Goal: Transaction & Acquisition: Purchase product/service

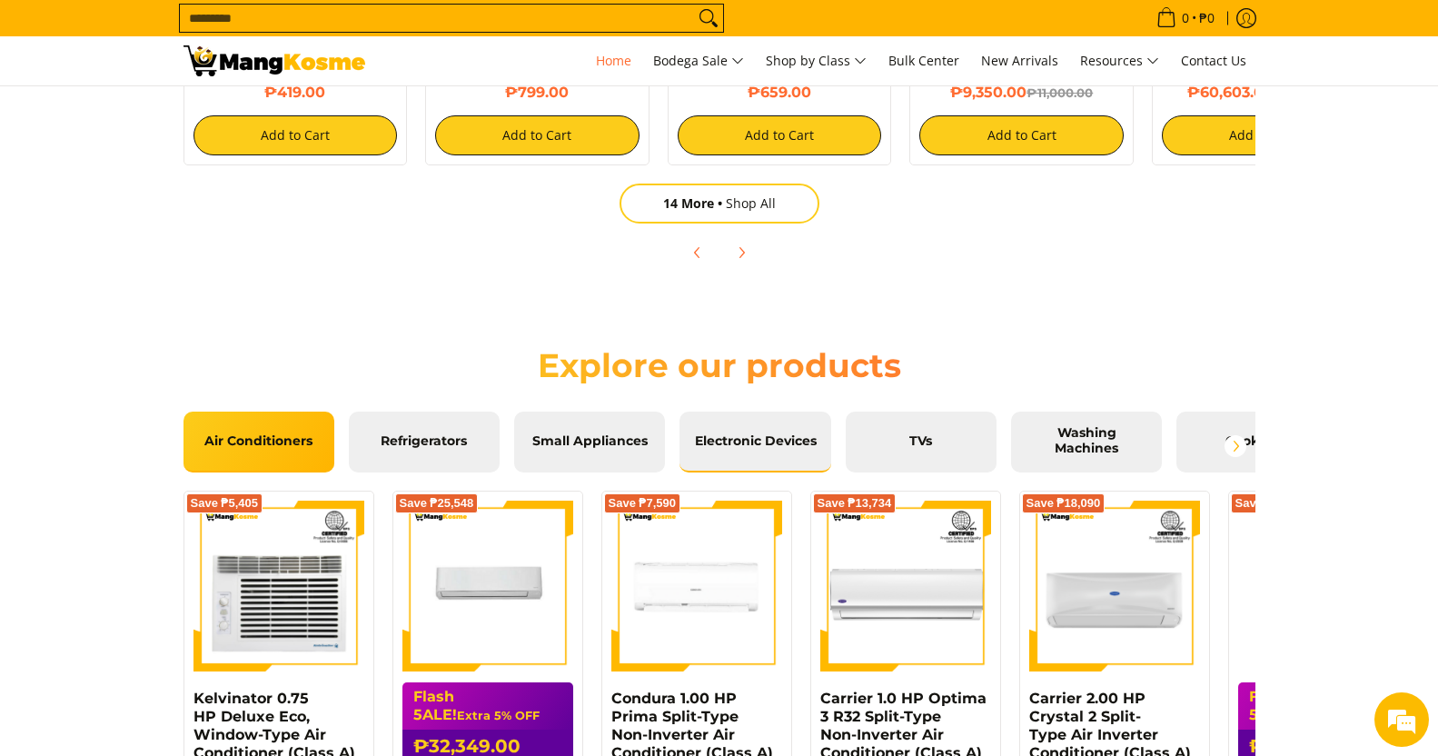
scroll to position [0, 2889]
click at [1092, 429] on span "Washing Machines" at bounding box center [1087, 441] width 124 height 32
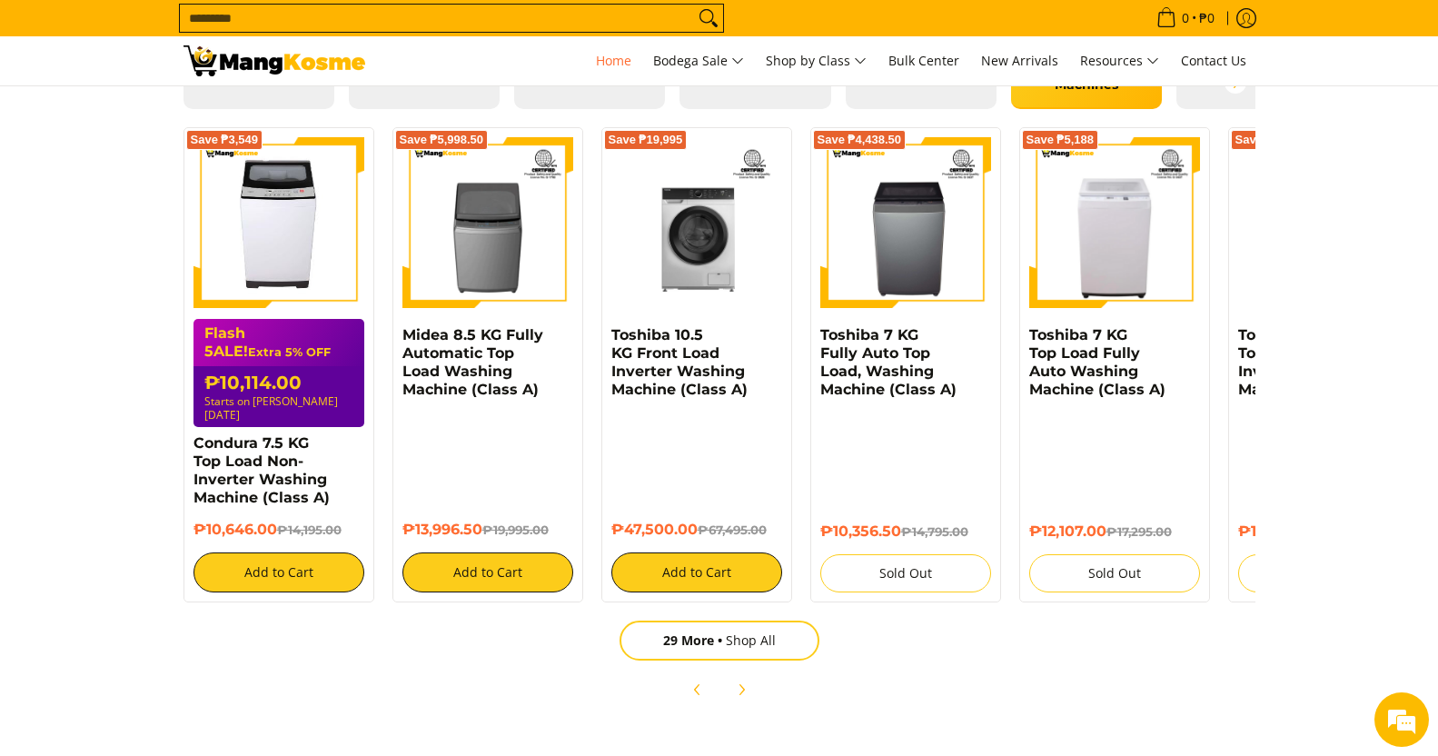
scroll to position [0, 0]
click at [752, 629] on link "29 More Shop All" at bounding box center [720, 641] width 200 height 40
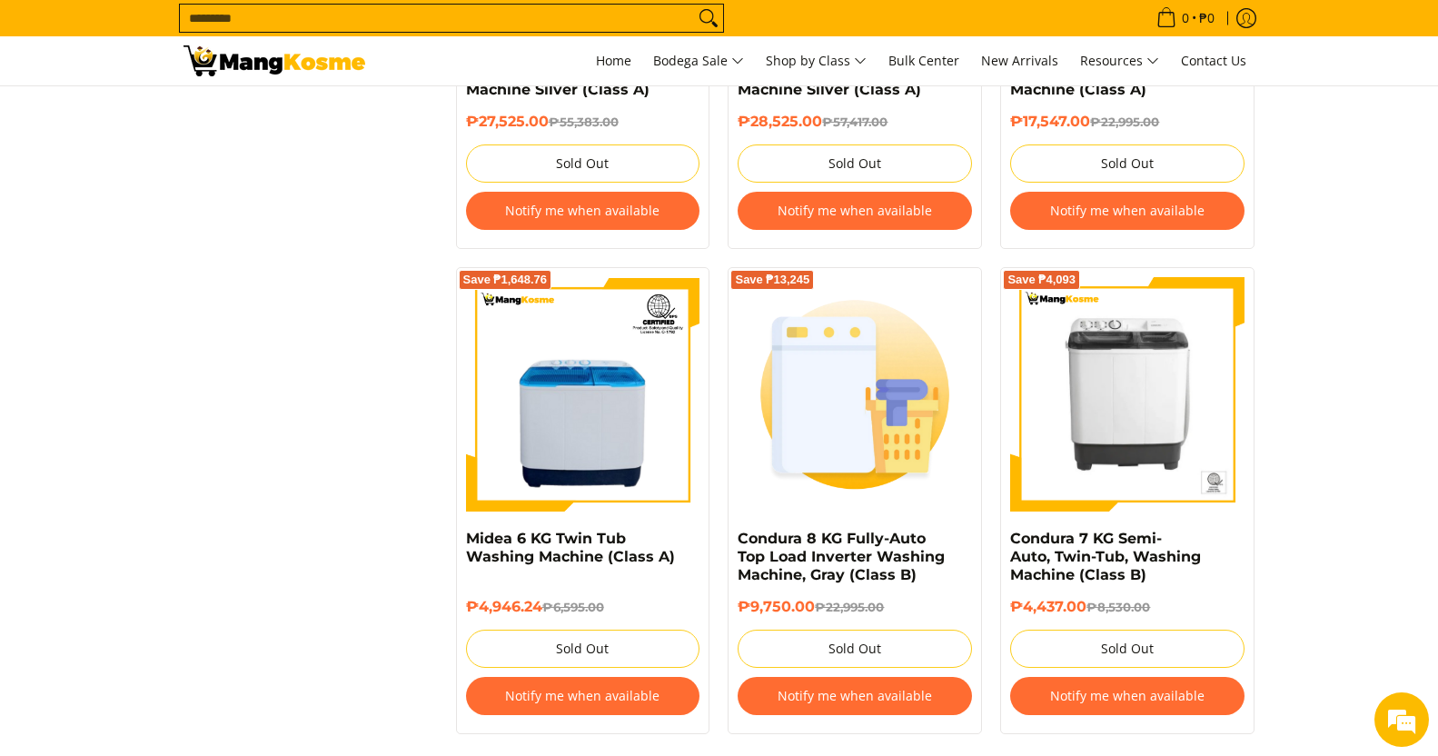
scroll to position [3762, 0]
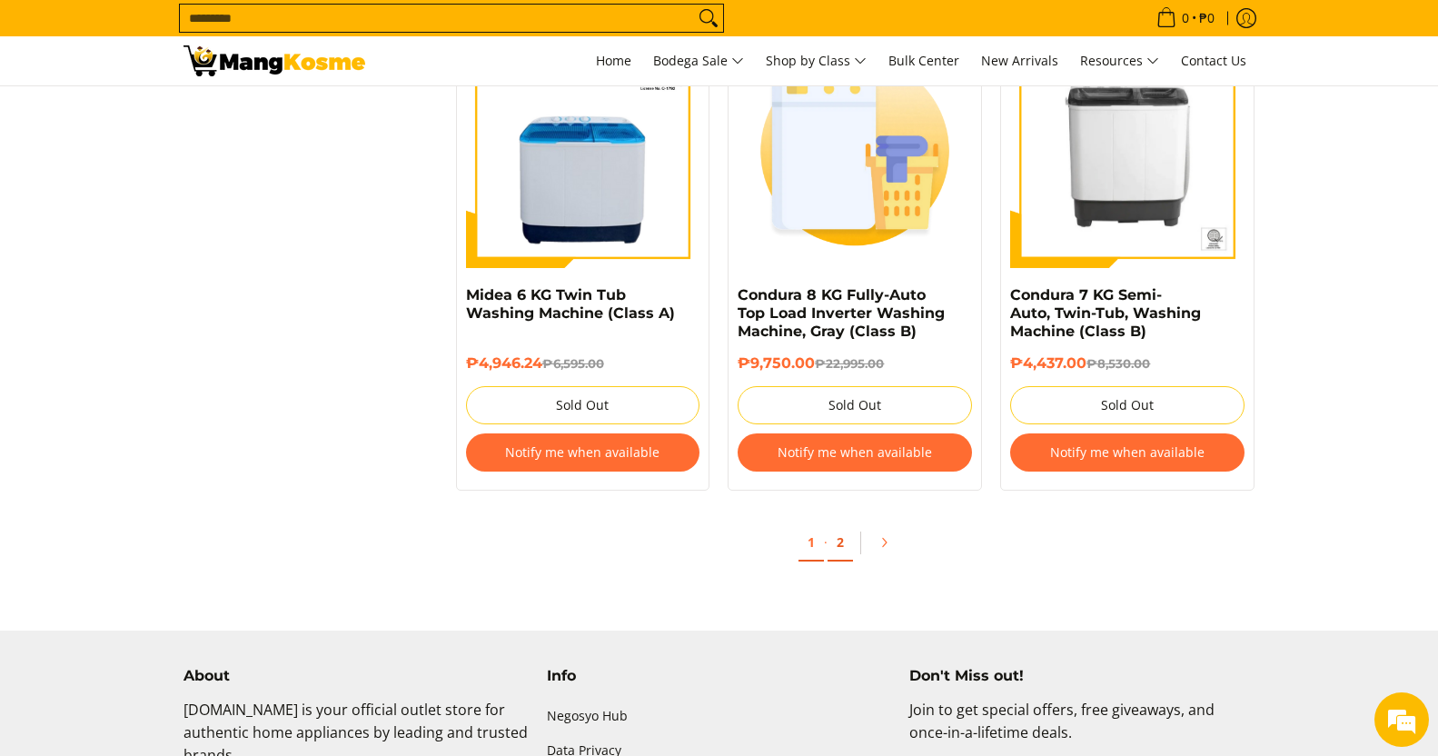
click at [840, 549] on link "2" at bounding box center [840, 542] width 25 height 37
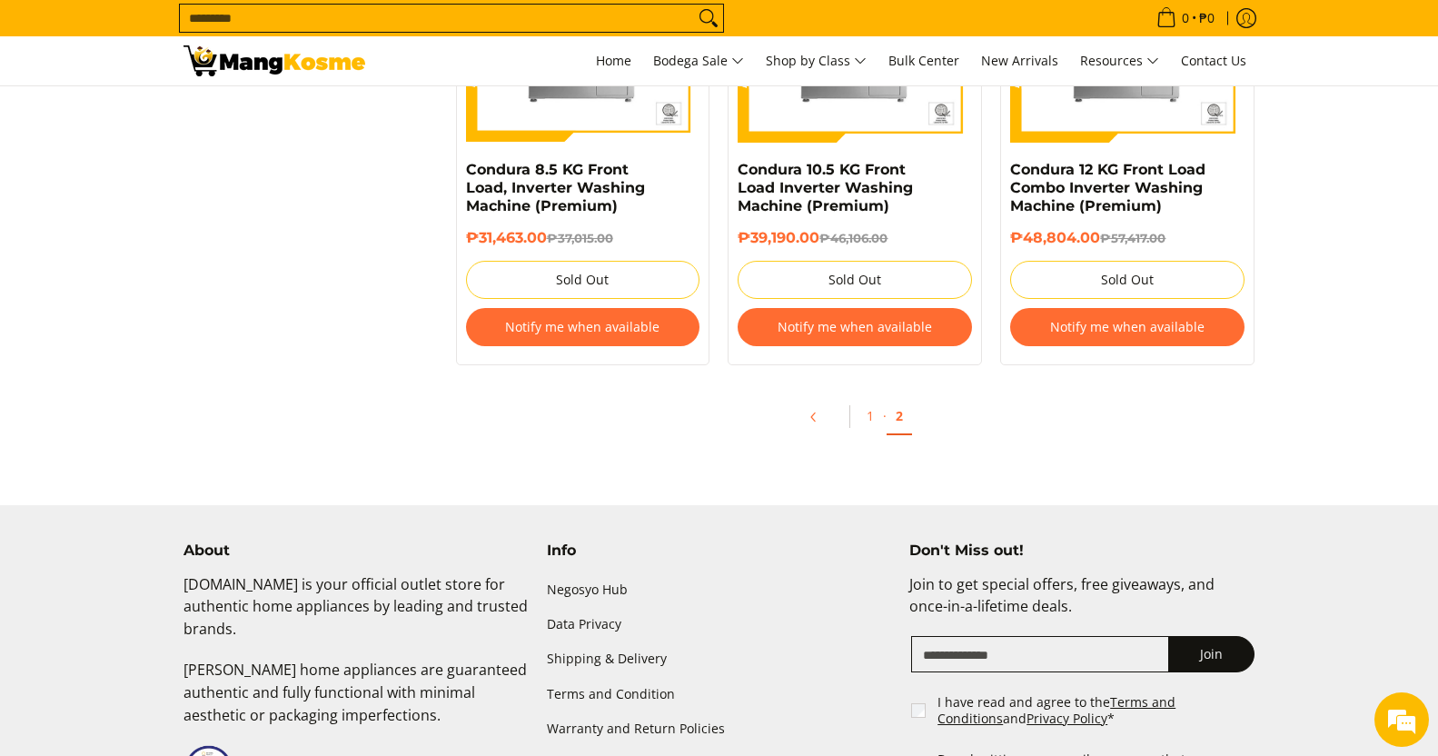
scroll to position [1999, 0]
